Goal: Find specific page/section: Find specific page/section

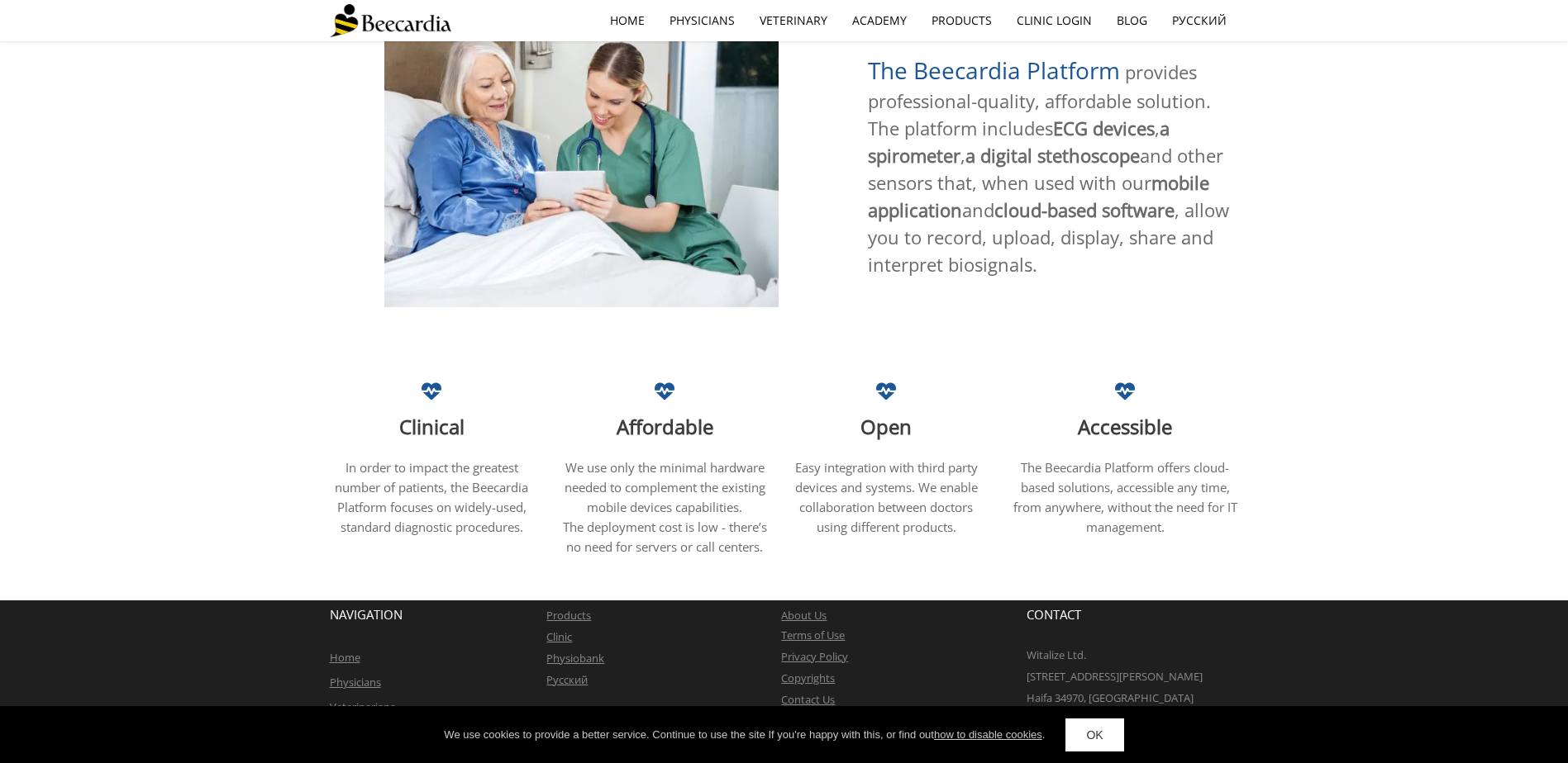
scroll to position [883, 0]
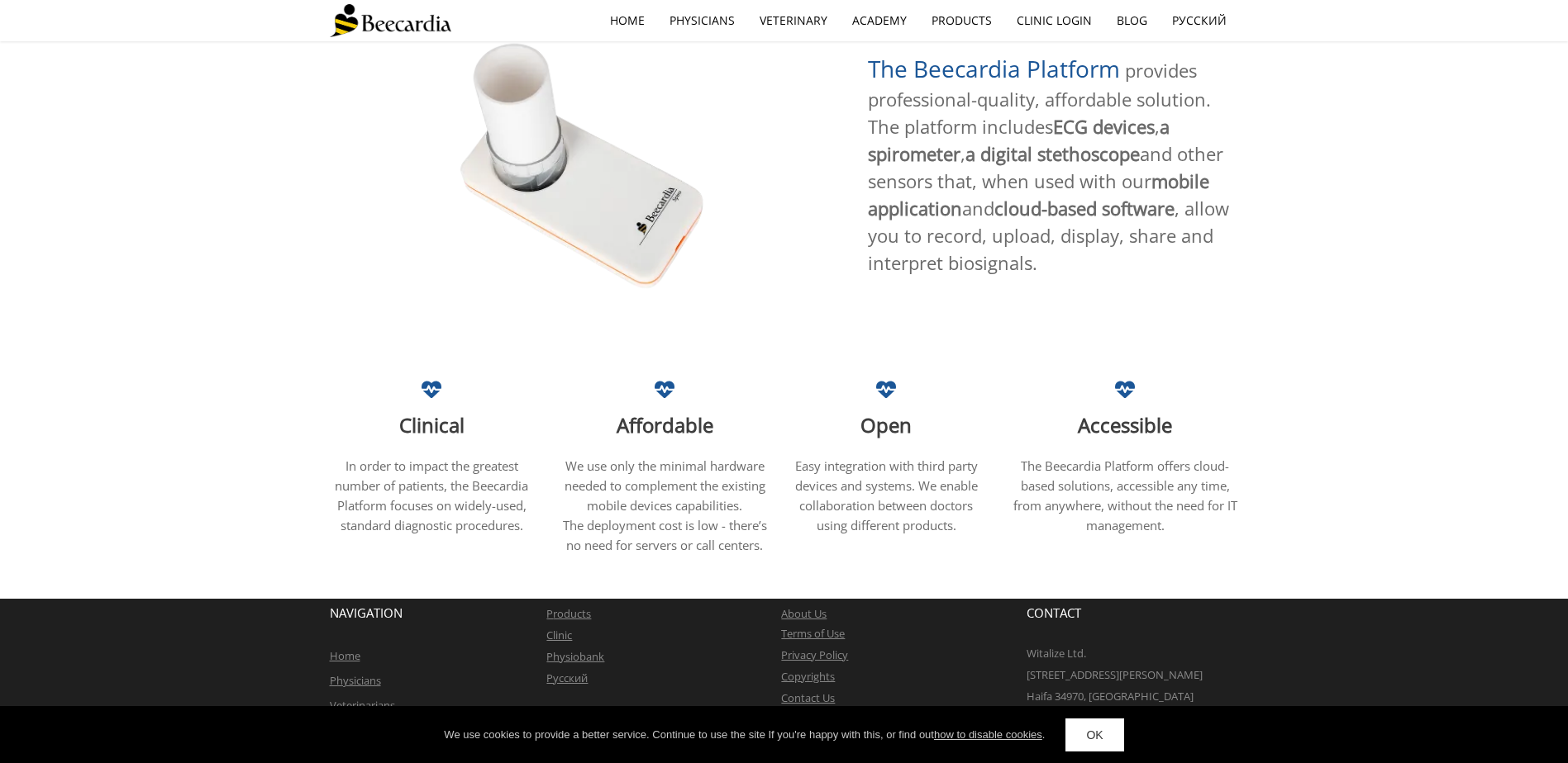
click at [350, 673] on link "Physicians" at bounding box center [354, 680] width 51 height 15
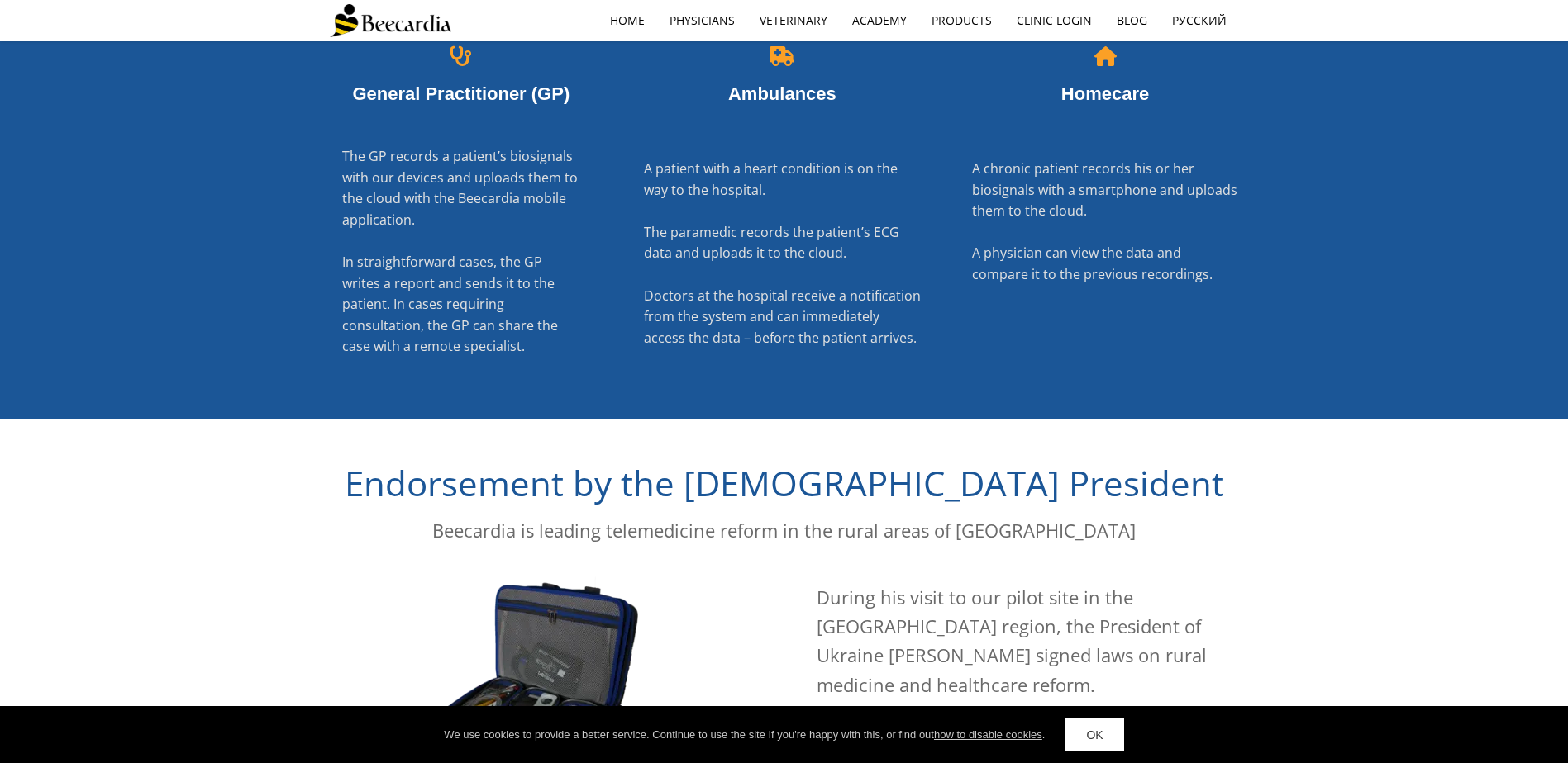
scroll to position [2764, 0]
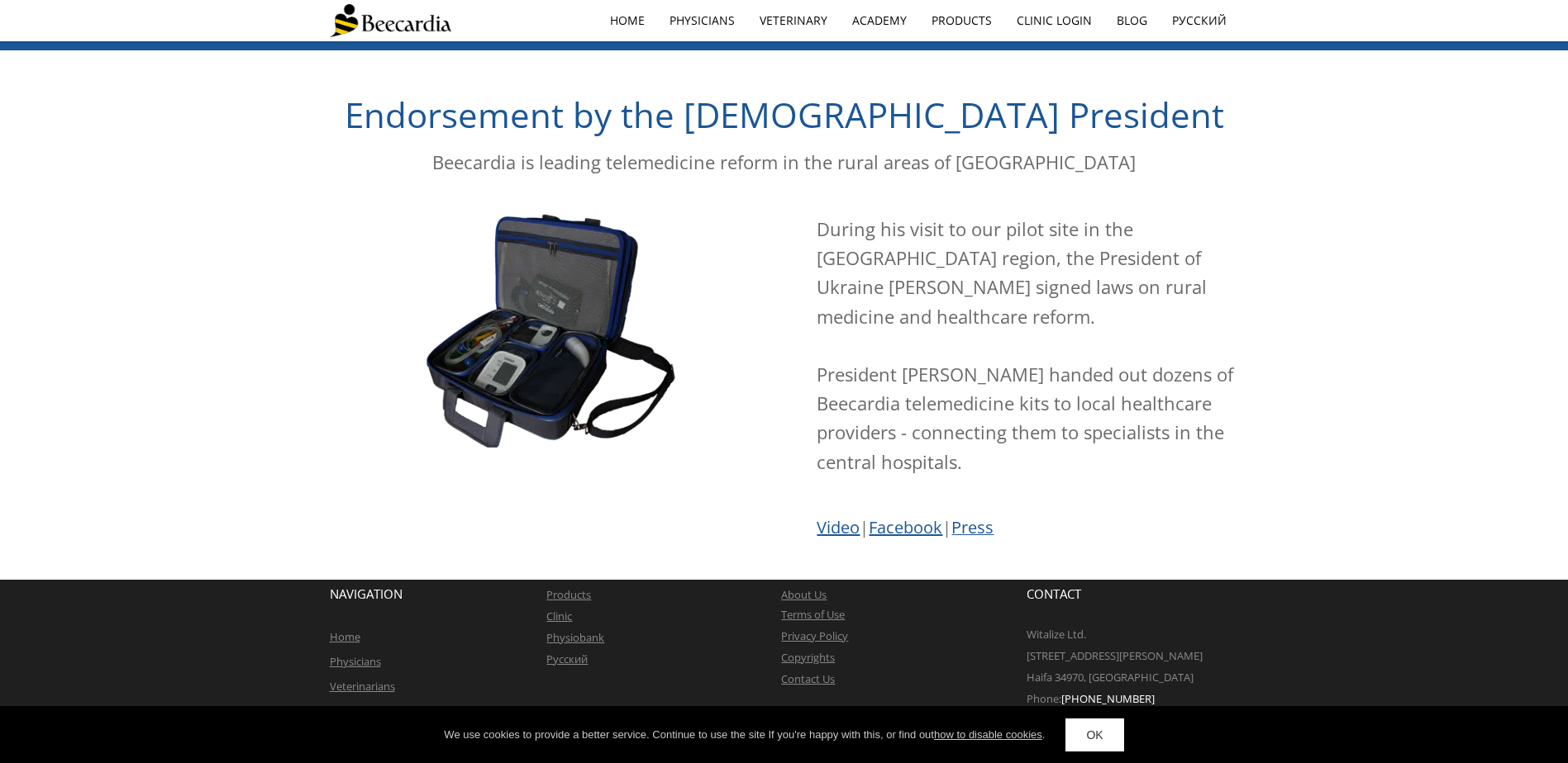
click at [561, 618] on link "Clinic" at bounding box center [559, 616] width 26 height 15
